Goal: Information Seeking & Learning: Understand process/instructions

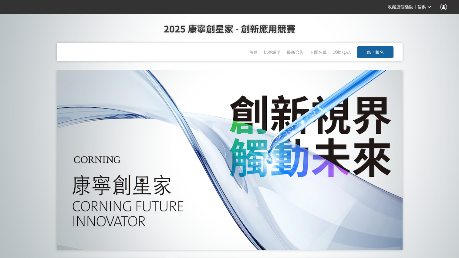
click at [367, 54] on span "馬上報名" at bounding box center [375, 52] width 17 height 6
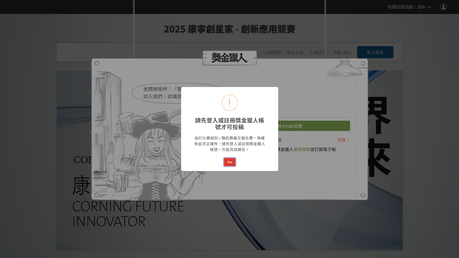
click at [232, 162] on button "Yes" at bounding box center [230, 162] width 12 height 9
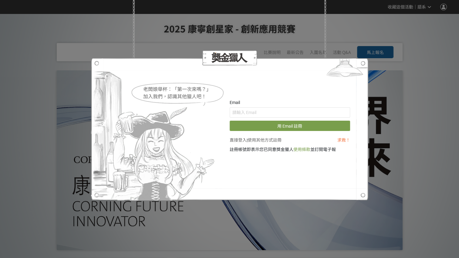
click at [380, 65] on div "老闆娘舉杯：「第一次來嗎？」 加入我們，認識其他獵人吧！ Email 用 Email 註冊 直接登入 | 使用其他方式註冊 求救！ 註冊帳號即表示您已同意獎金…" at bounding box center [229, 129] width 459 height 258
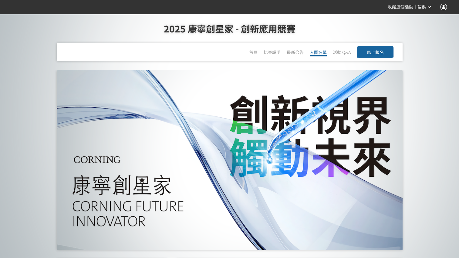
click at [318, 54] on link "入圍名單" at bounding box center [318, 52] width 17 height 7
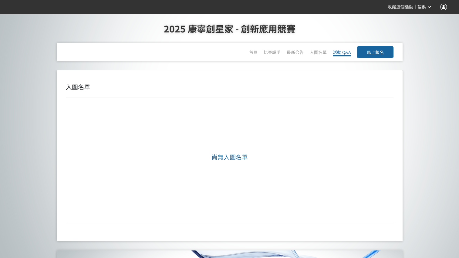
click at [338, 50] on link "活動 Q&A" at bounding box center [342, 52] width 18 height 7
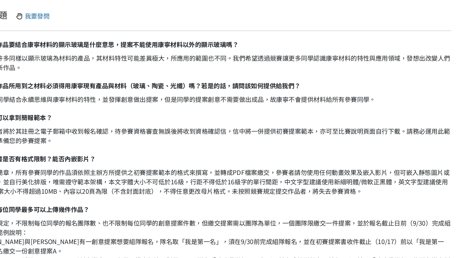
scroll to position [52, 0]
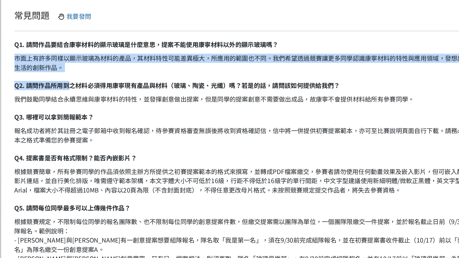
drag, startPoint x: 68, startPoint y: 62, endPoint x: 105, endPoint y: 79, distance: 41.3
drag, startPoint x: 105, startPoint y: 79, endPoint x: 107, endPoint y: 73, distance: 6.6
click at [107, 73] on div "市面上有許多同樣以顯示玻璃為材料的產品，其材料特性可能差異極大，所應用的範圍也不同。我們希望透過競賽讓更多同學認識康寧材料的特性與應用領域，發想出改變人們生活…" at bounding box center [230, 68] width 328 height 13
click at [109, 73] on div "市面上有許多同樣以顯示玻璃為材料的產品，其材料特性可能差異極大，所應用的範圍也不同。我們希望透過競賽讓更多同學認識康寧材料的特性與應用領域，發想出改變人們生活…" at bounding box center [230, 68] width 328 height 13
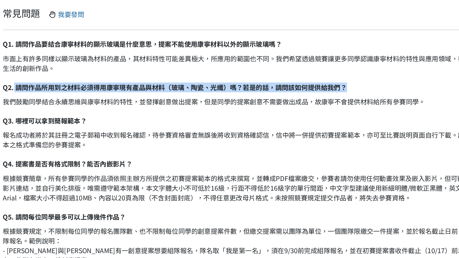
drag, startPoint x: 73, startPoint y: 83, endPoint x: 297, endPoint y: 84, distance: 223.5
click at [297, 84] on div "Q2. 請問作品所用到之材料必須得用康寧現有產品與材料（玻璃、陶瓷、光纖）嗎？若是的話，請問該如何提供給我們？" at bounding box center [230, 83] width 328 height 6
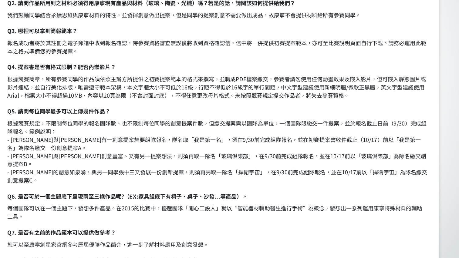
scroll to position [95, 0]
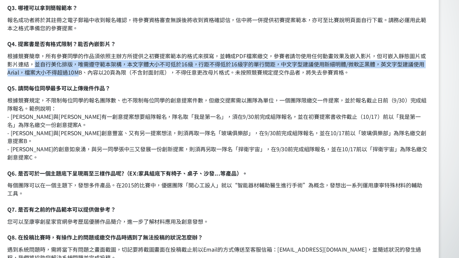
drag, startPoint x: 86, startPoint y: 106, endPoint x: 123, endPoint y: 112, distance: 36.9
click at [123, 112] on div "根據競賽簡章，所有參賽同學的作品須依照主辦方所提供之初賽提案範本的格式來撰寫，並轉成PDF檔案繳交，參賽者請勿使用任何動畫效果及嵌入影片，但可嵌入靜態圖片或影…" at bounding box center [230, 106] width 328 height 19
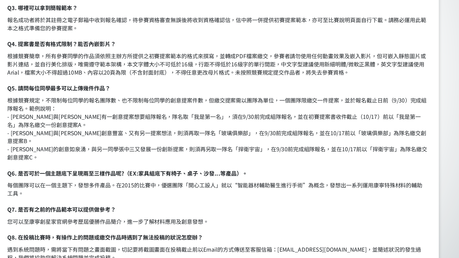
click at [181, 114] on div "根據競賽簡章，所有參賽同學的作品須依照主辦方所提供之初賽提案範本的格式來撰寫，並轉成PDF檔案繳交，參賽者請勿使用任何動畫效果及嵌入影片，但可嵌入靜態圖片或影…" at bounding box center [230, 106] width 328 height 19
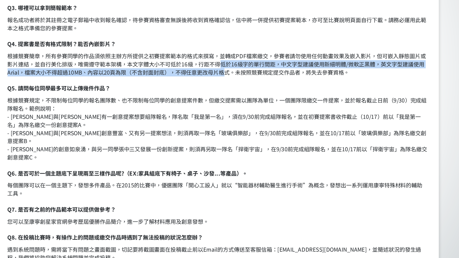
drag, startPoint x: 232, startPoint y: 105, endPoint x: 237, endPoint y: 112, distance: 8.9
click at [237, 112] on div "根據競賽簡章，所有參賽同學的作品須依照主辦方所提供之初賽提案範本的格式來撰寫，並轉成PDF檔案繳交，參賽者請勿使用任何動畫效果及嵌入影片，但可嵌入靜態圖片或影…" at bounding box center [230, 106] width 328 height 19
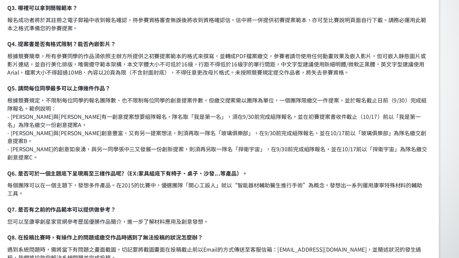
drag, startPoint x: 237, startPoint y: 112, endPoint x: 243, endPoint y: 117, distance: 7.1
click at [243, 117] on div "Q1. 請問作品要結合康寧材料的顯示玻璃是什麼意思，提案不能使用康寧材料以外的顯示玻璃嗎？ 市面上有許多同樣以顯示玻璃為材料的產品，其材料特性可能差異極大，所…" at bounding box center [230, 229] width 328 height 452
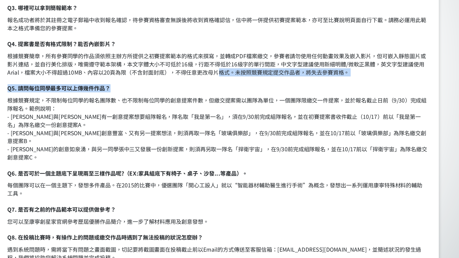
drag, startPoint x: 232, startPoint y: 112, endPoint x: 302, endPoint y: 117, distance: 70.6
click at [302, 117] on div "Q1. 請問作品要結合康寧材料的顯示玻璃是什麼意思，提案不能使用康寧材料以外的顯示玻璃嗎？ 市面上有許多同樣以顯示玻璃為材料的產品，其材料特性可能差異極大，所…" at bounding box center [230, 229] width 328 height 452
drag, startPoint x: 302, startPoint y: 117, endPoint x: 259, endPoint y: 122, distance: 44.0
click at [259, 122] on div "Q1. 請問作品要結合康寧材料的顯示玻璃是什麼意思，提案不能使用康寧材料以外的顯示玻璃嗎？ 市面上有許多同樣以顯示玻璃為材料的產品，其材料特性可能差異極大，所…" at bounding box center [230, 229] width 328 height 452
click at [257, 128] on div "Q5. 請問每位同學最多可以上傳幾件作品？" at bounding box center [230, 125] width 328 height 6
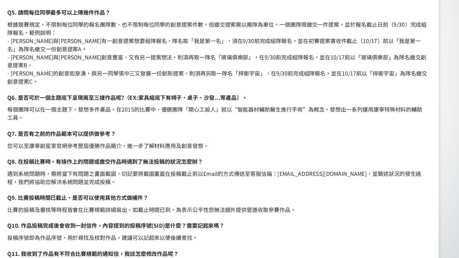
scroll to position [156, 0]
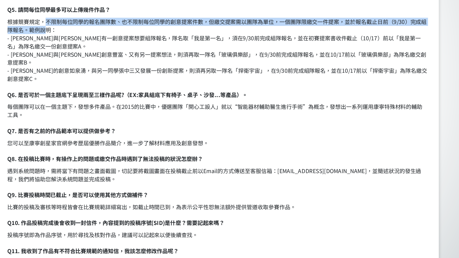
drag, startPoint x: 96, startPoint y: 72, endPoint x: 101, endPoint y: 78, distance: 7.3
click at [101, 78] on div "根據競賽規定，不限制每位同學的報名團隊數、也不限制每位同學的創意提案件數，但繳交提案需以團隊為單位，一個團隊限繳交一件提案，並於報名截止日前（9/30）完成組…" at bounding box center [230, 95] width 328 height 51
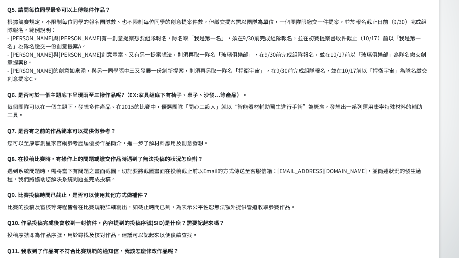
drag, startPoint x: 101, startPoint y: 78, endPoint x: 111, endPoint y: 80, distance: 10.5
click at [111, 80] on div "根據競賽規定，不限制每位同學的報名團隊數、也不限制每位同學的創意提案件數，但繳交提案需以團隊為單位，一個團隊限繳交一件提案，並於報名截止日前（9/30）完成組…" at bounding box center [230, 95] width 328 height 51
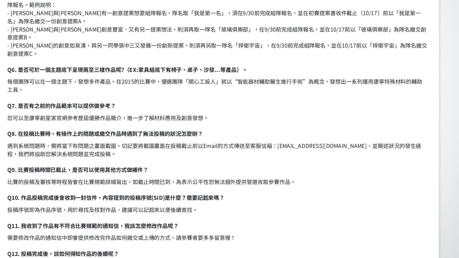
scroll to position [180, 0]
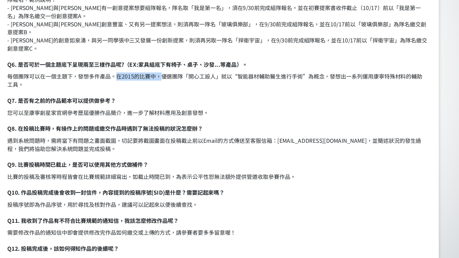
drag, startPoint x: 152, startPoint y: 111, endPoint x: 186, endPoint y: 108, distance: 34.5
click at [186, 113] on div "每個團隊可以在一個主題下，發想多件產品。在2015的比賽中，優選團隊「開心工設人」就以“智能器材輔助醫生進行手術”為概念，發想出一系列運用康寧特殊材料的輔助工…" at bounding box center [230, 119] width 328 height 13
click at [189, 113] on div "每個團隊可以在一個主題下，發想多件產品。在2015的比賽中，優選團隊「開心工設人」就以“智能器材輔助醫生進行手術”為概念，發想出一系列運用康寧特殊材料的輔助工…" at bounding box center [230, 119] width 328 height 13
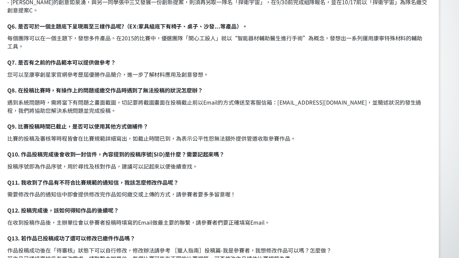
scroll to position [226, 0]
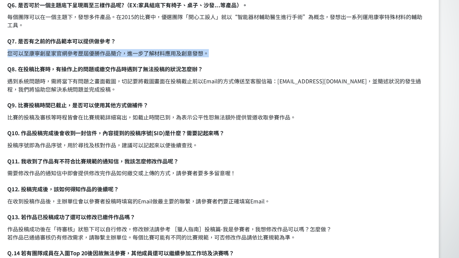
drag, startPoint x: 66, startPoint y: 90, endPoint x: 229, endPoint y: 90, distance: 162.8
click at [229, 95] on div "您可以至康寧創星家官網參考歷屆優勝作品簡介，進一步了解材料應用及創意發想。" at bounding box center [230, 98] width 328 height 6
